Goal: Navigation & Orientation: Find specific page/section

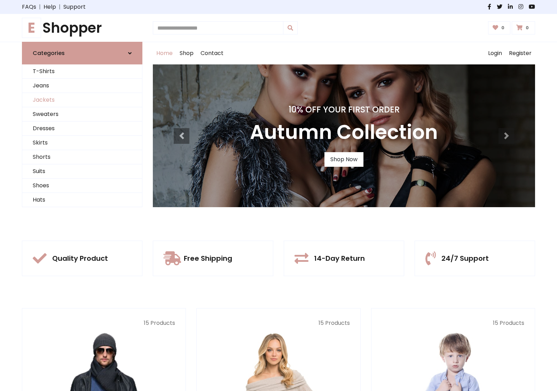
click at [82, 100] on link "Jackets" at bounding box center [82, 100] width 120 height 14
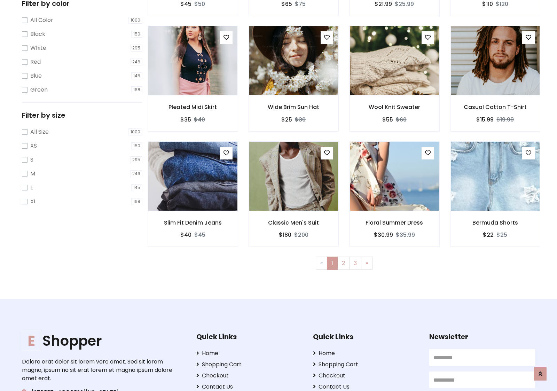
scroll to position [314, 0]
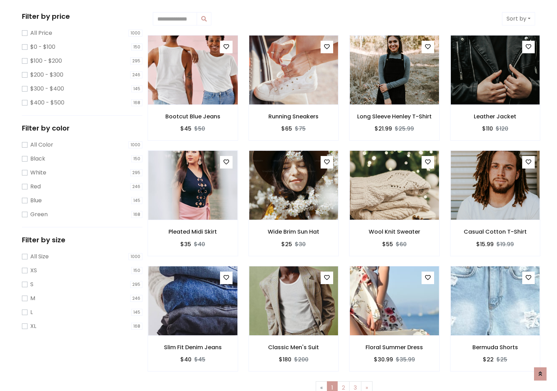
scroll to position [0, 0]
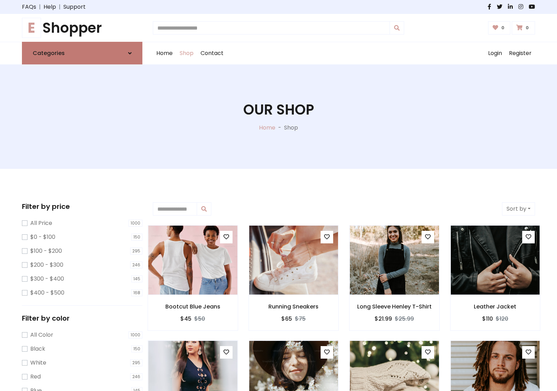
click at [82, 53] on link "Categories" at bounding box center [82, 53] width 120 height 23
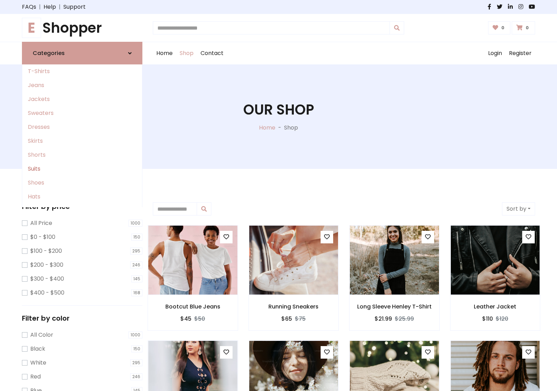
click at [82, 169] on link "Suits" at bounding box center [82, 169] width 120 height 14
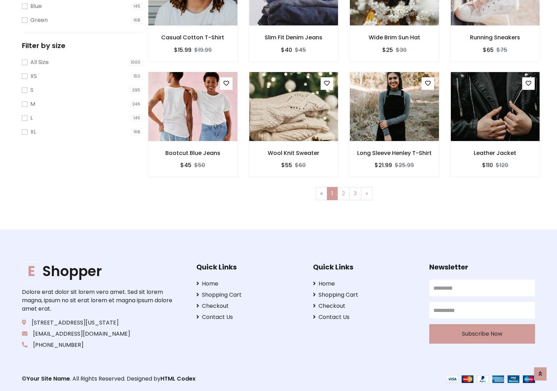
scroll to position [384, 0]
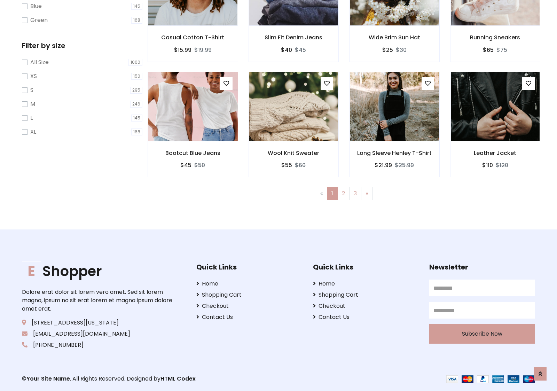
click at [192, 106] on img at bounding box center [192, 106] width 107 height 167
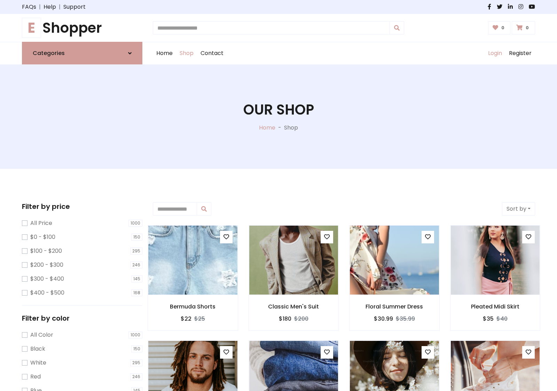
click at [494, 53] on link "Login" at bounding box center [494, 53] width 21 height 22
click at [130, 53] on icon at bounding box center [129, 53] width 3 height 6
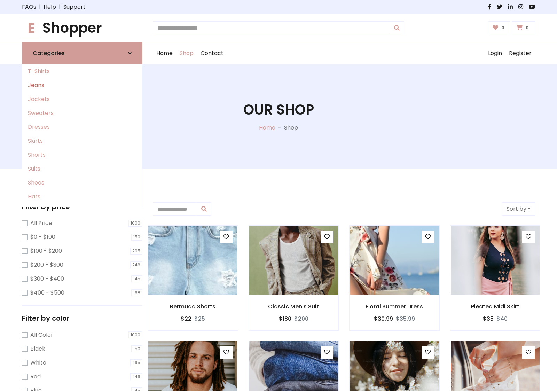
click at [82, 85] on link "Jeans" at bounding box center [82, 85] width 120 height 14
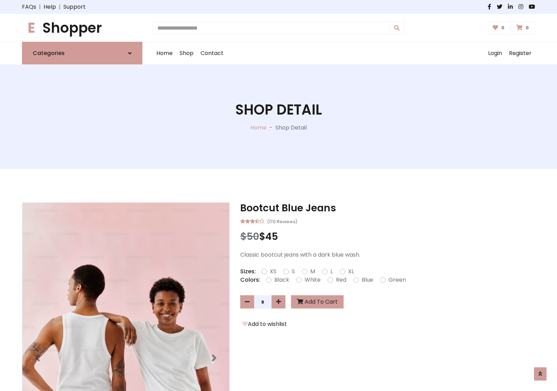
scroll to position [491, 0]
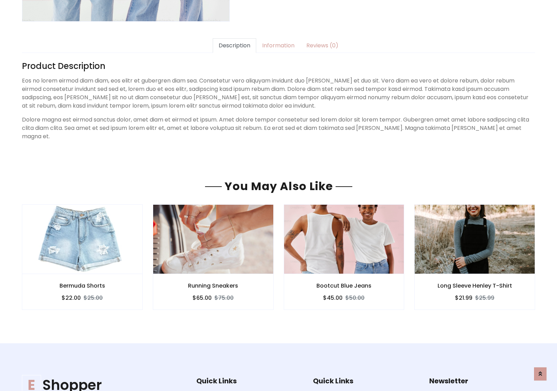
scroll to position [597, 0]
